Goal: Information Seeking & Learning: Compare options

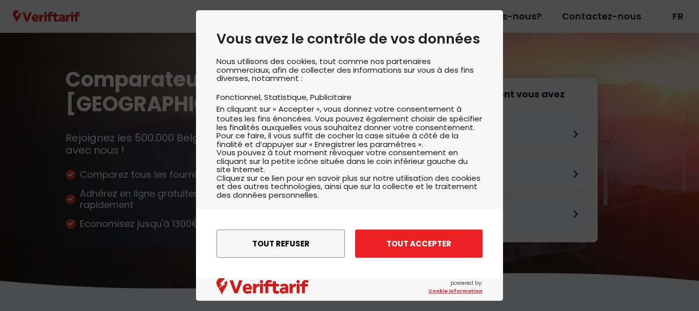
click at [400, 245] on button "Tout accepter" at bounding box center [419, 243] width 128 height 28
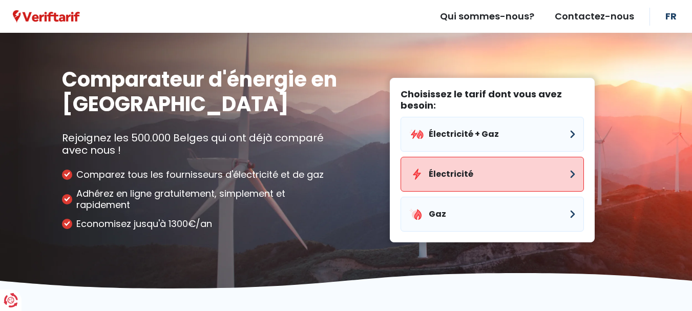
click at [430, 173] on button "Électricité" at bounding box center [491, 174] width 183 height 35
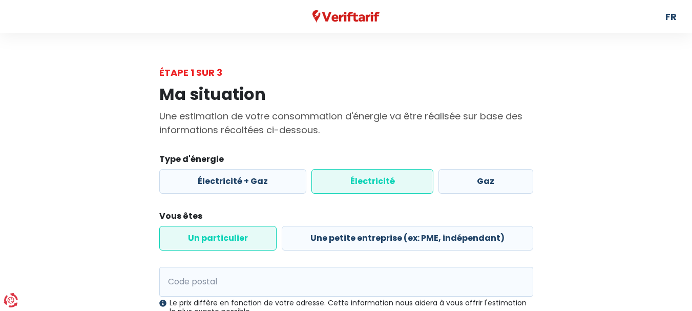
click at [363, 184] on label "Électricité" at bounding box center [372, 181] width 122 height 25
click at [363, 184] on input "Électricité" at bounding box center [372, 181] width 122 height 25
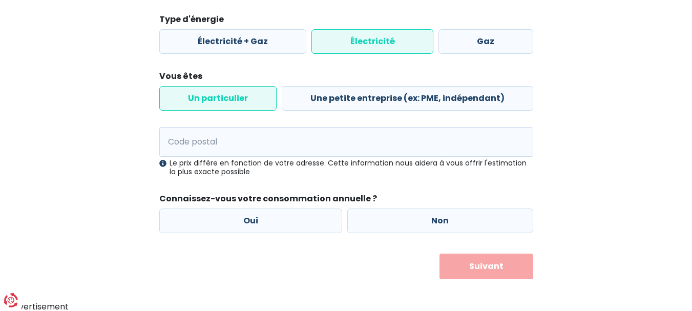
scroll to position [140, 0]
click at [278, 214] on label "Oui" at bounding box center [250, 220] width 183 height 25
click at [278, 214] on input "Oui" at bounding box center [250, 220] width 183 height 25
radio input "true"
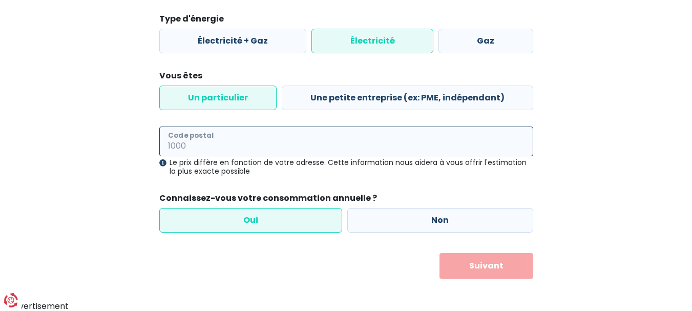
click at [277, 145] on input "Code postal" at bounding box center [346, 141] width 374 height 30
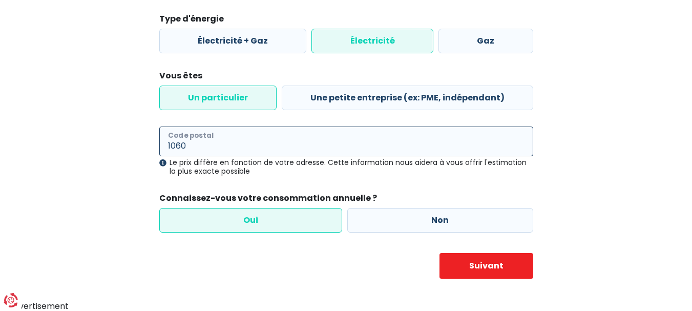
type input "1060"
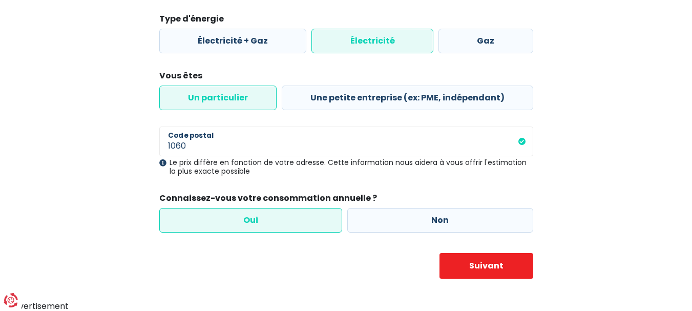
click at [256, 221] on label "Oui" at bounding box center [250, 220] width 183 height 25
click at [256, 221] on input "Oui" at bounding box center [250, 220] width 183 height 25
click at [470, 270] on button "Suivant" at bounding box center [486, 266] width 94 height 26
select select
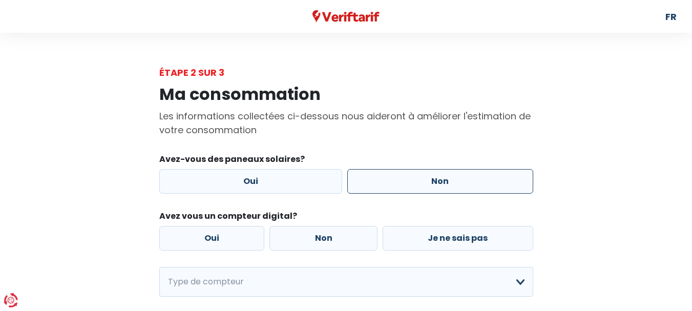
click at [447, 179] on label "Non" at bounding box center [440, 181] width 186 height 25
click at [447, 179] on input "Non" at bounding box center [440, 181] width 186 height 25
radio input "true"
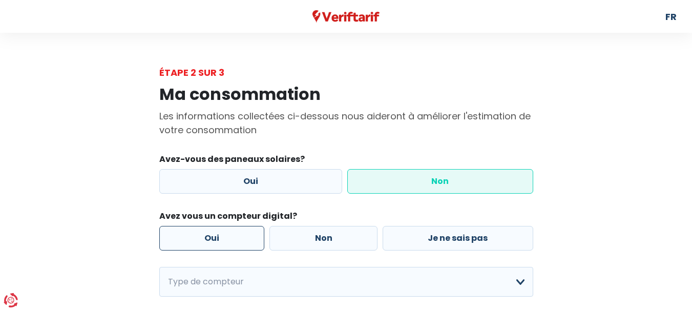
click at [208, 236] on label "Oui" at bounding box center [211, 238] width 105 height 25
click at [208, 236] on input "Oui" at bounding box center [211, 238] width 105 height 25
radio input "true"
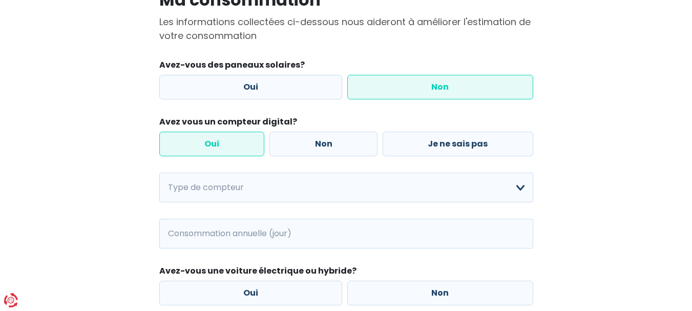
scroll to position [95, 0]
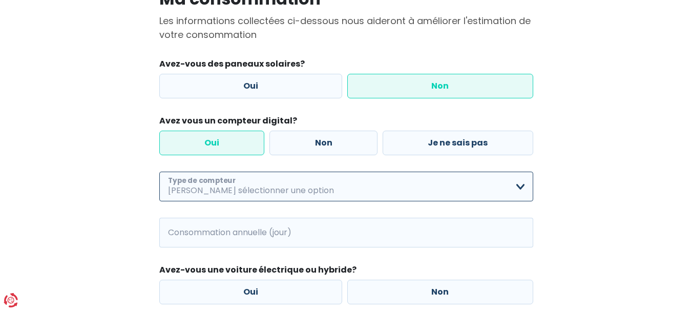
click at [521, 183] on select "Mono-horaire Bi-horaire Mono-horaire + exclusif nuit Bi-horaire + exclusif nuit…" at bounding box center [346, 187] width 374 height 30
select select "day_night_bi_hourly"
click at [159, 172] on select "Mono-horaire Bi-horaire Mono-horaire + exclusif nuit Bi-horaire + exclusif nuit…" at bounding box center [346, 187] width 374 height 30
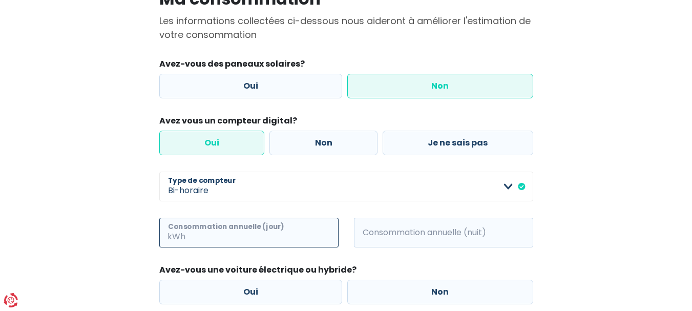
click at [221, 234] on input "Consommation annuelle (jour)" at bounding box center [262, 233] width 151 height 30
type input "1500"
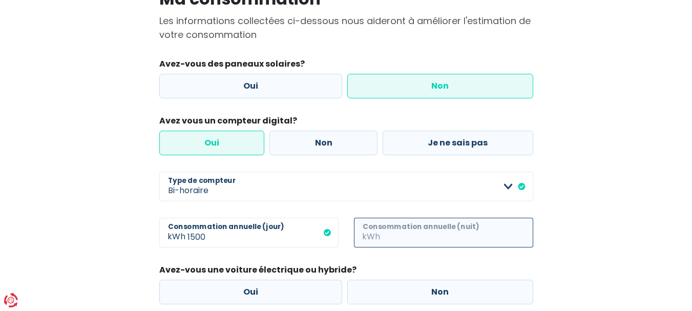
click at [397, 232] on input "Consommation annuelle (nuit)" at bounding box center [457, 233] width 151 height 30
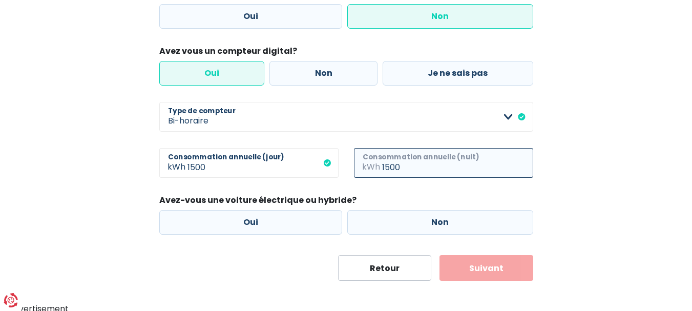
scroll to position [168, 0]
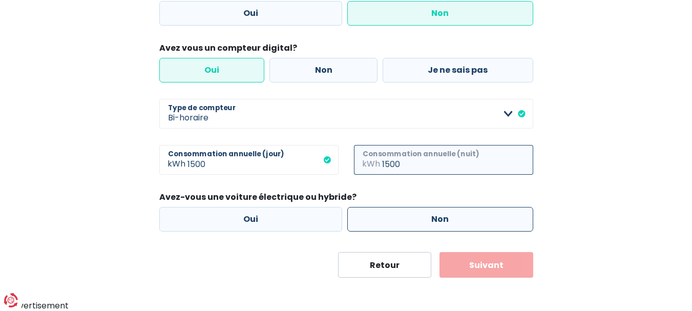
type input "1500"
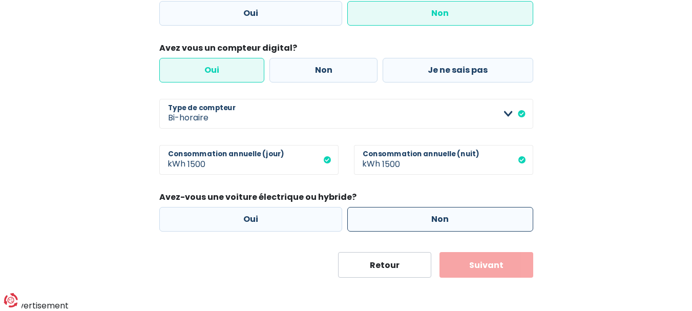
click at [483, 222] on label "Non" at bounding box center [440, 219] width 186 height 25
click at [483, 222] on input "Non" at bounding box center [440, 219] width 186 height 25
radio input "true"
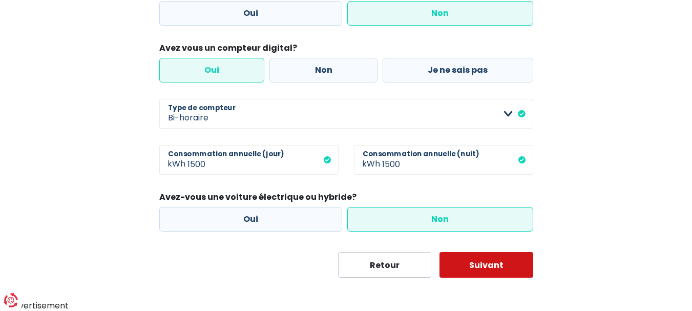
click at [484, 268] on button "Suivant" at bounding box center [486, 265] width 94 height 26
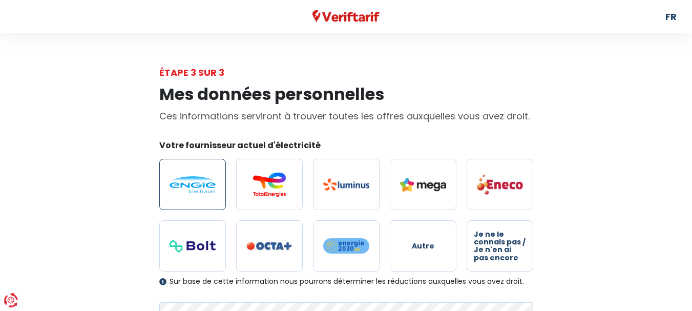
click at [204, 184] on img at bounding box center [192, 184] width 46 height 17
click at [204, 184] on input "radio" at bounding box center [192, 184] width 67 height 51
radio input "true"
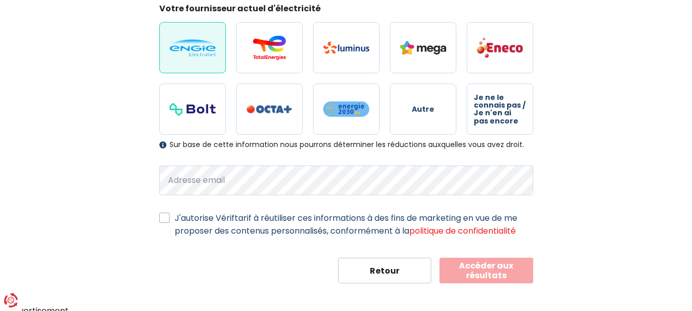
scroll to position [142, 0]
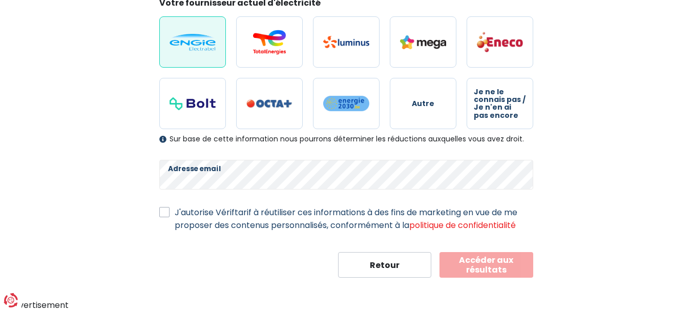
click at [172, 215] on div "J'autorise Vériftarif à réutiliser ces informations à des fins de marketing en …" at bounding box center [346, 219] width 374 height 26
drag, startPoint x: 163, startPoint y: 212, endPoint x: 475, endPoint y: 252, distance: 314.9
click at [475, 252] on form "Votre fournisseur actuel d'électricité Autre Je ne le connais pas / Je n'en ai …" at bounding box center [346, 137] width 374 height 281
click at [175, 212] on label "J'autorise Vériftarif à réutiliser ces informations à des fins de marketing en …" at bounding box center [354, 219] width 358 height 26
click at [165, 212] on input "J'autorise Vériftarif à réutiliser ces informations à des fins de marketing en …" at bounding box center [164, 211] width 10 height 10
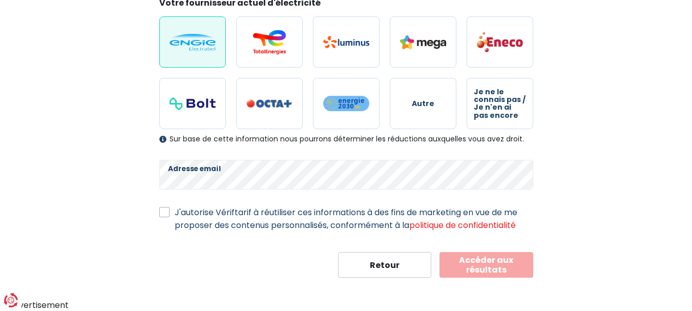
checkbox input "true"
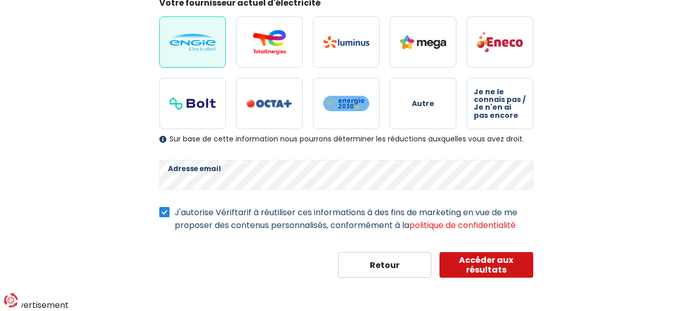
click at [482, 263] on button "Accéder aux résultats" at bounding box center [486, 265] width 94 height 26
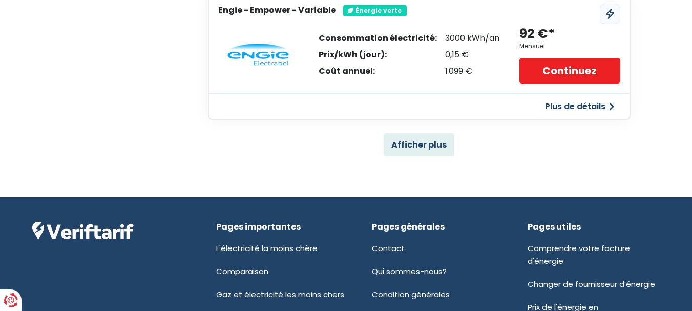
scroll to position [788, 0]
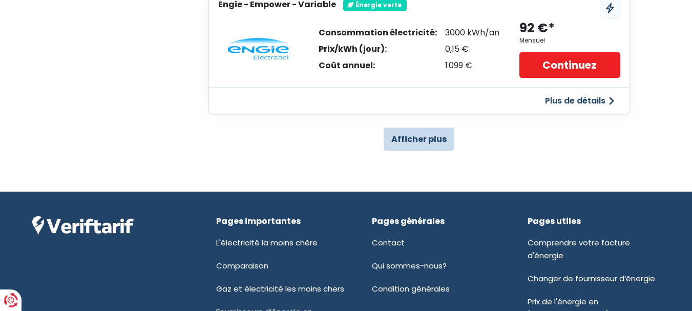
click at [415, 136] on button "Afficher plus" at bounding box center [419, 139] width 71 height 23
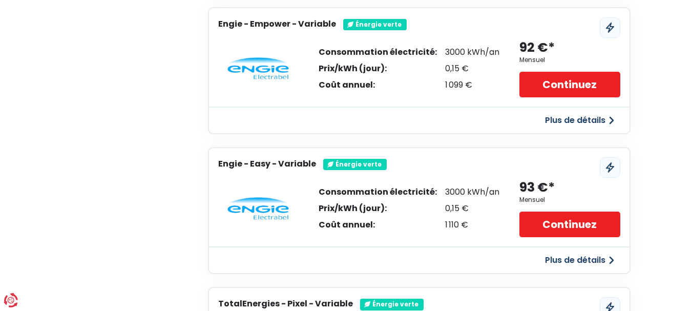
scroll to position [0, 0]
